Goal: Find specific page/section: Find specific page/section

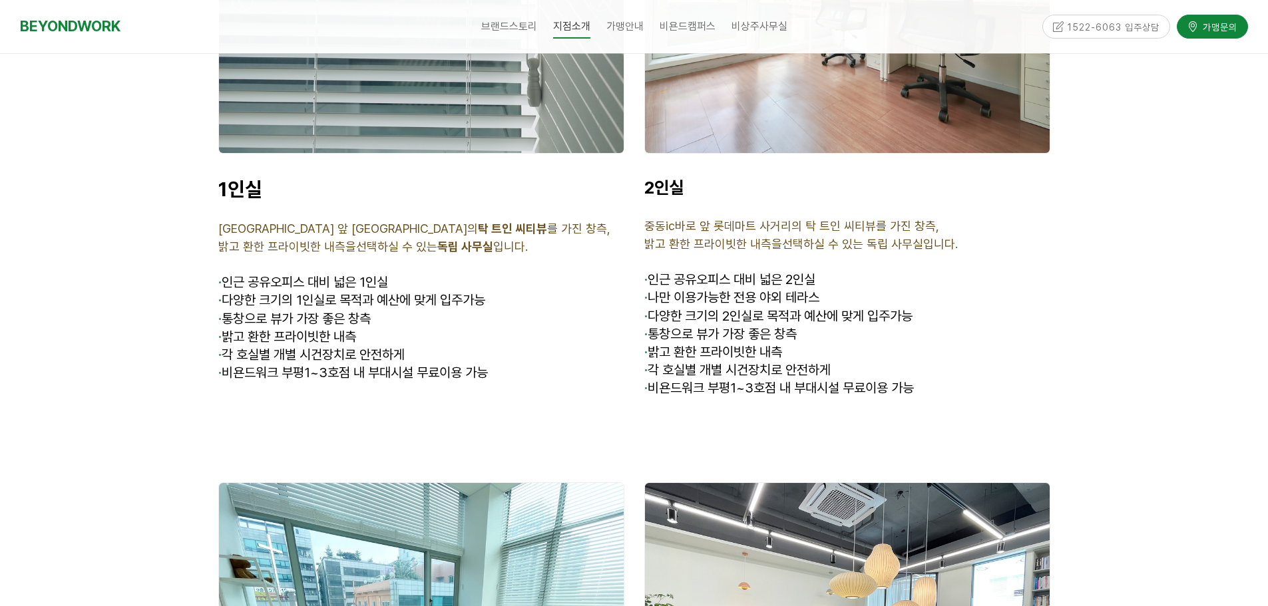
scroll to position [3321, 0]
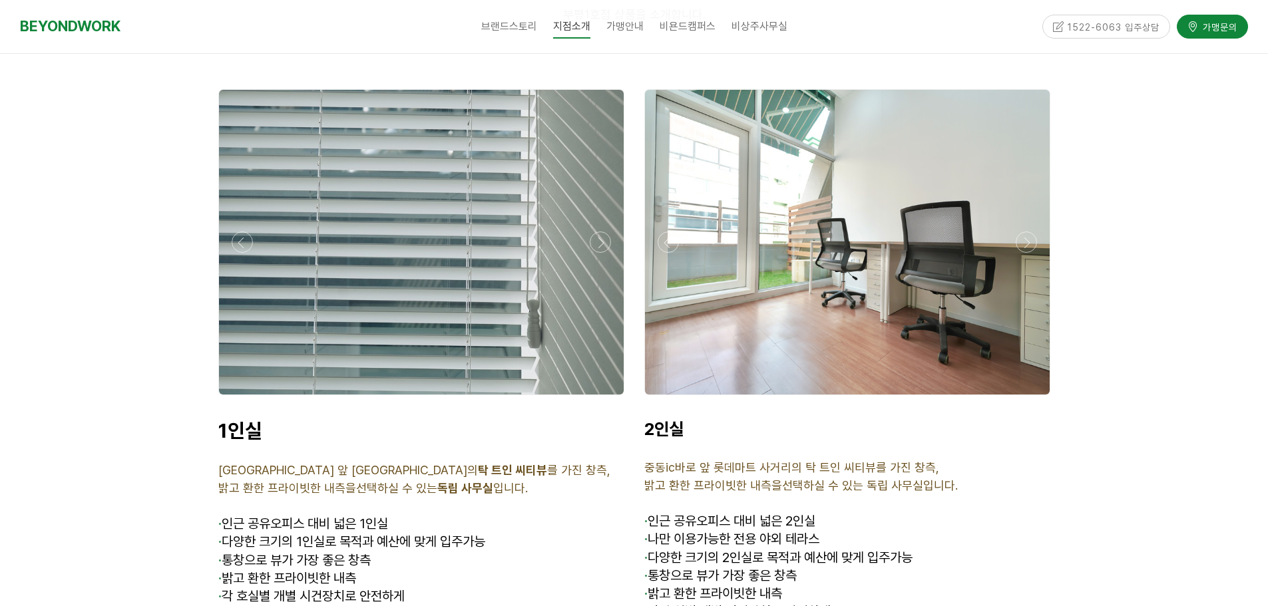
click at [599, 399] on div at bounding box center [421, 399] width 413 height 0
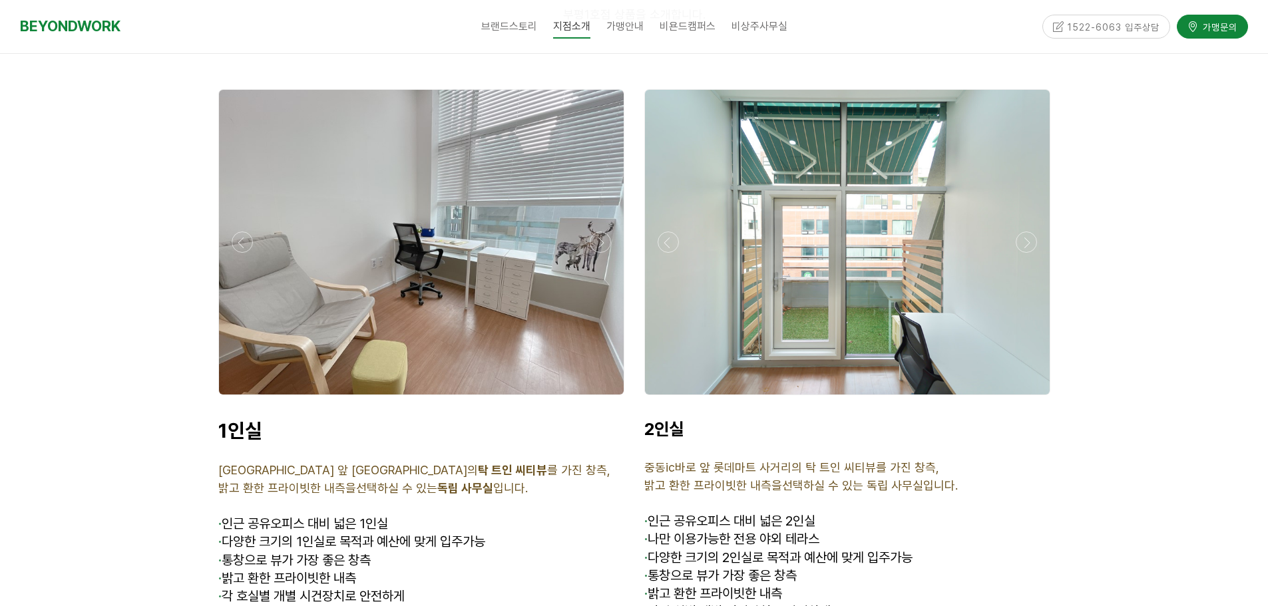
click at [599, 399] on div at bounding box center [421, 399] width 413 height 0
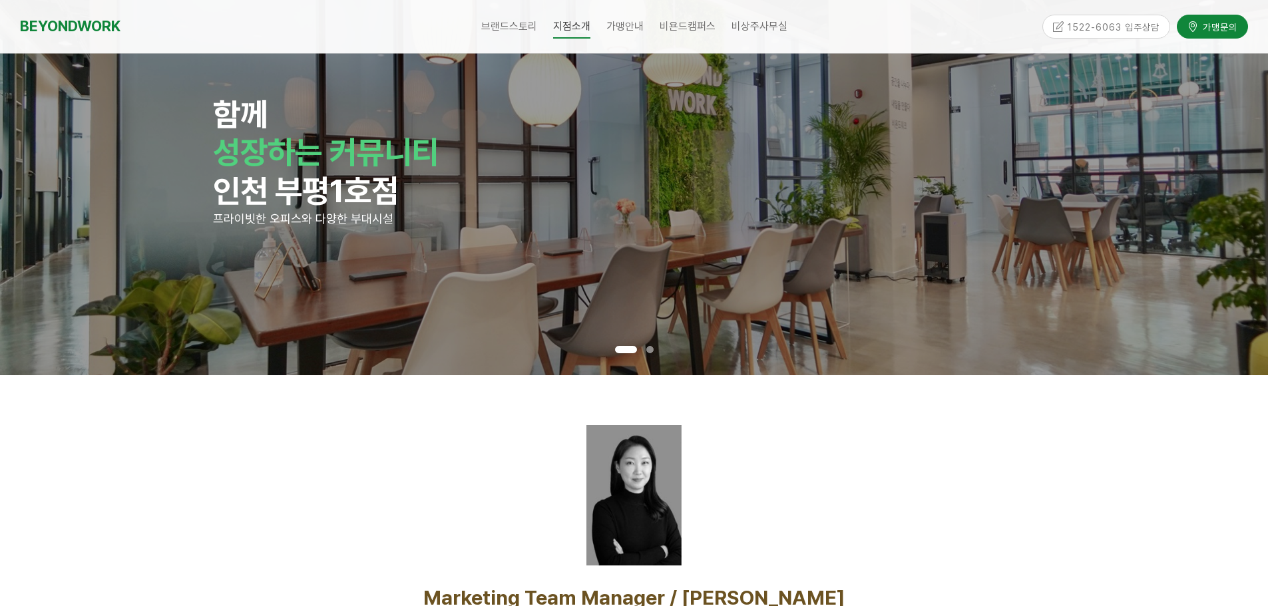
scroll to position [0, 0]
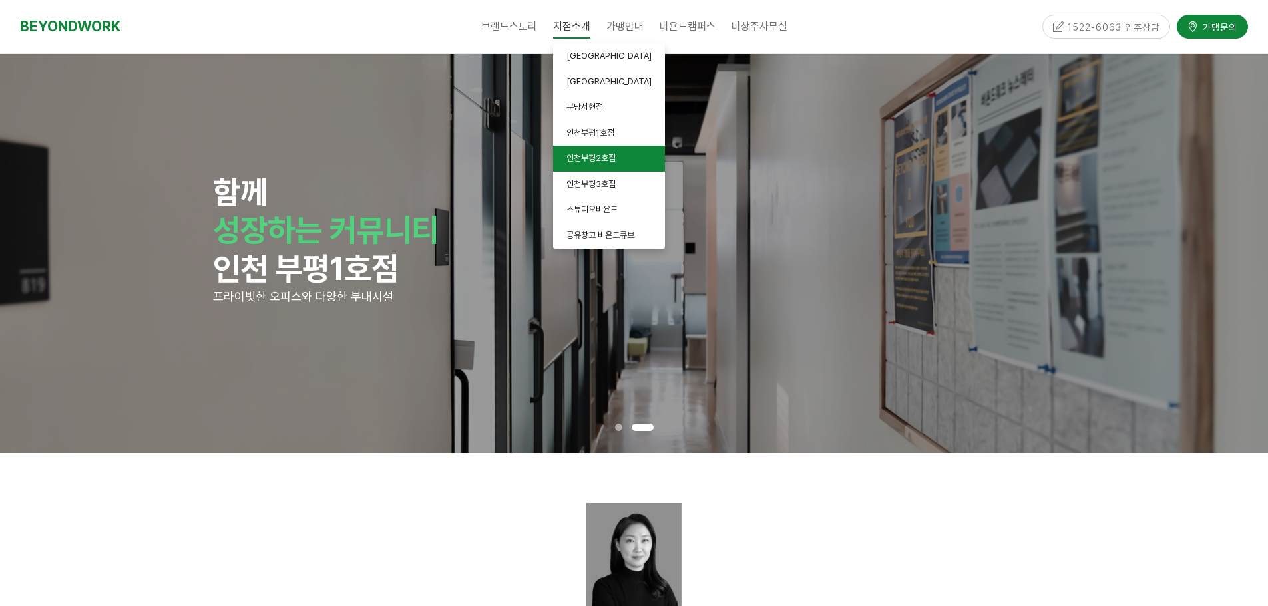
click at [592, 150] on link "인천부평2호점" at bounding box center [609, 159] width 112 height 26
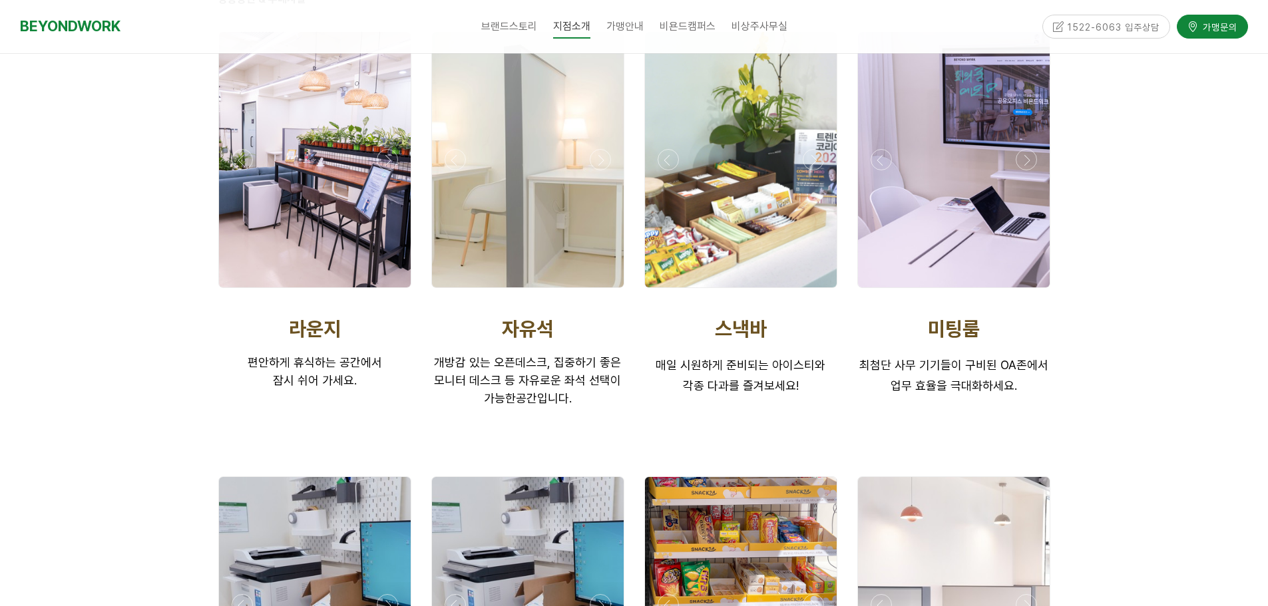
scroll to position [3321, 0]
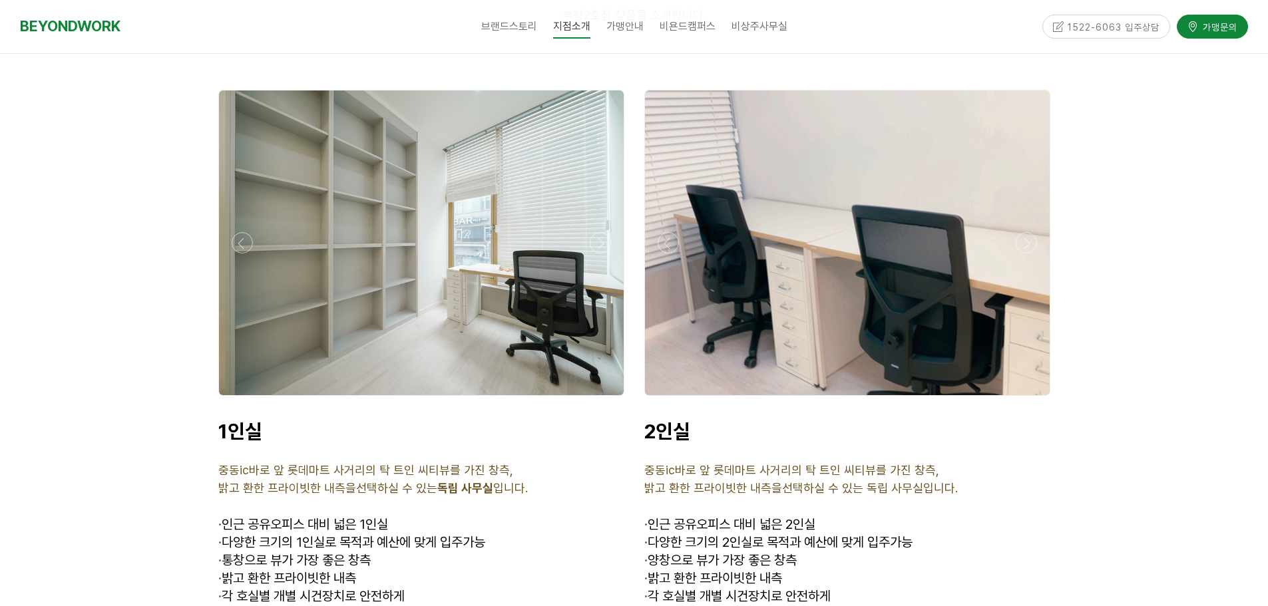
click at [396, 284] on div at bounding box center [421, 243] width 405 height 305
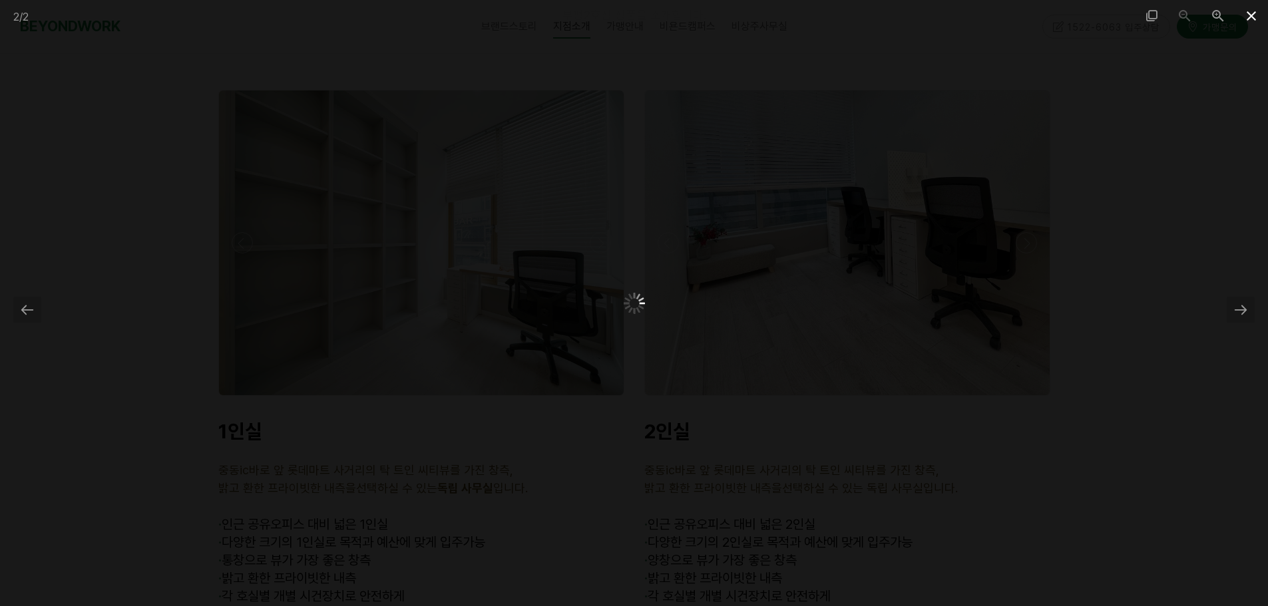
click at [1258, 19] on span at bounding box center [1251, 15] width 33 height 31
